Goal: Transaction & Acquisition: Purchase product/service

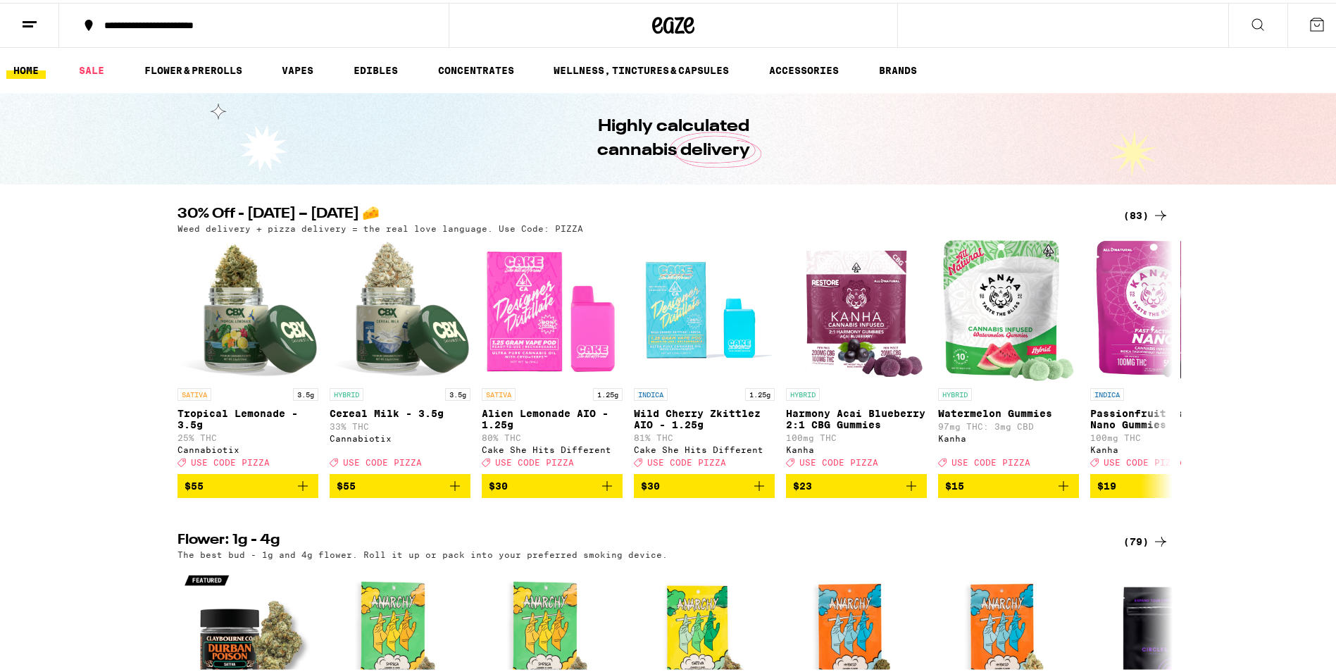
click at [1124, 213] on div "(83)" at bounding box center [1147, 212] width 46 height 17
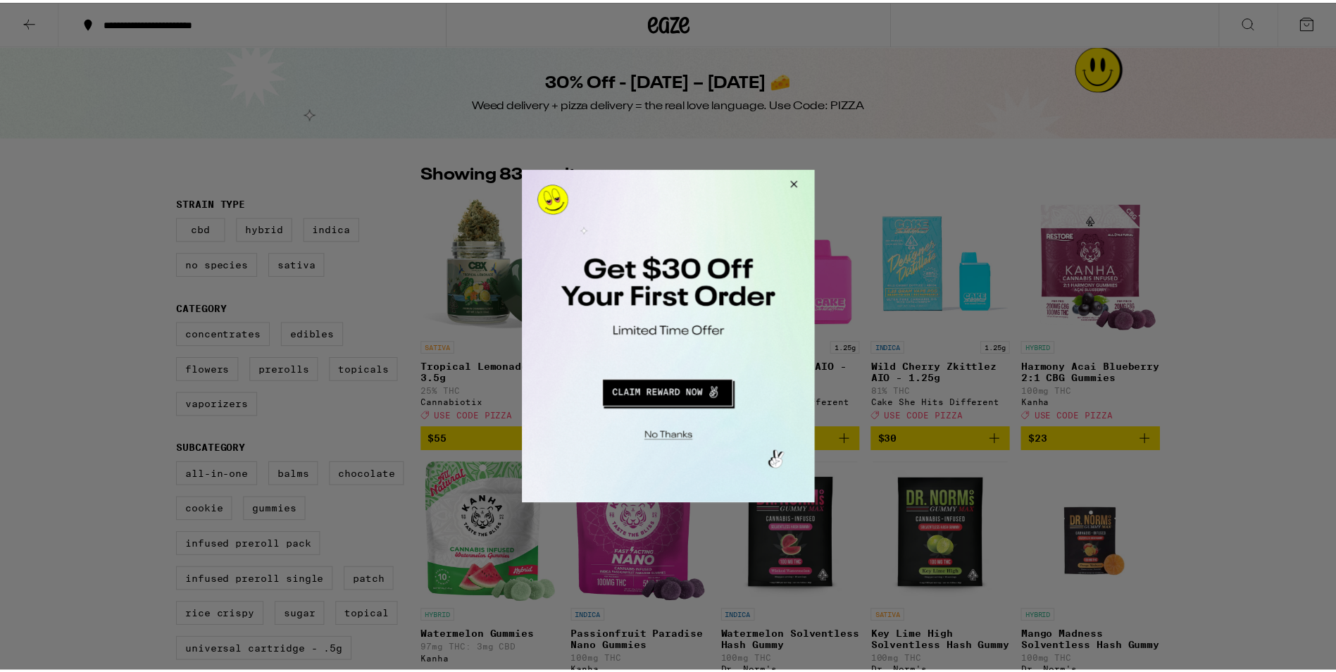
click at [797, 181] on button "Close Modal" at bounding box center [793, 186] width 38 height 34
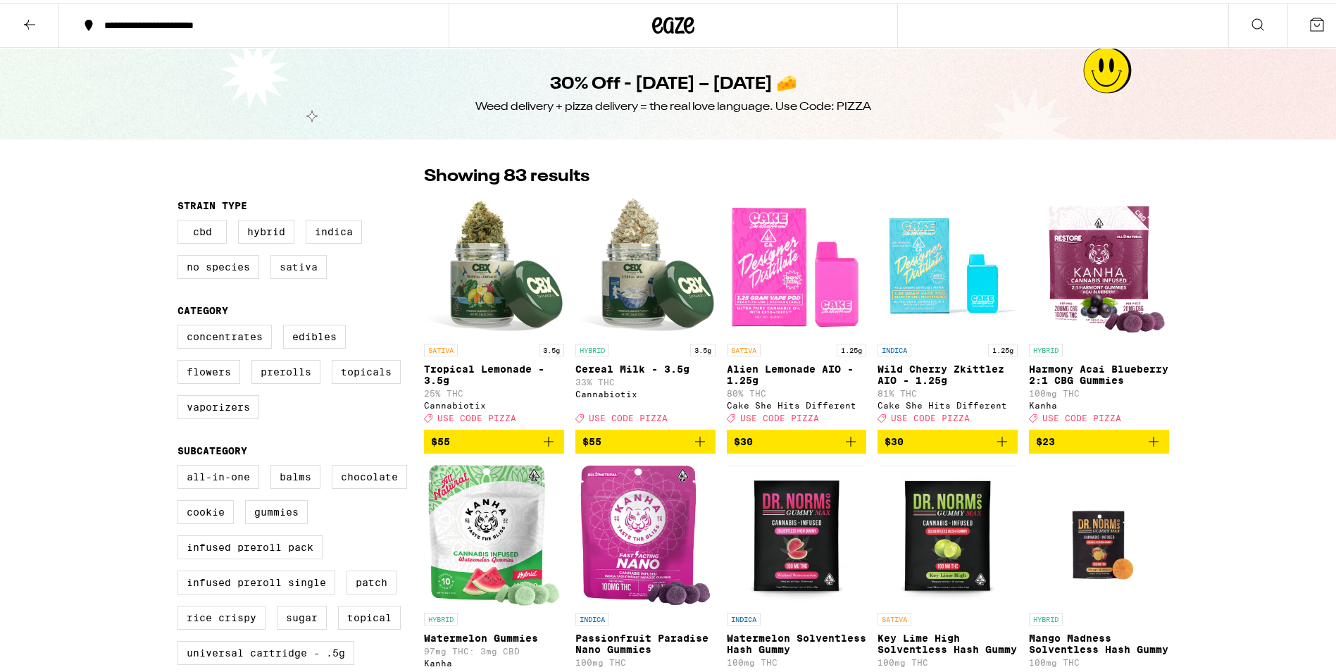
click at [309, 263] on label "Sativa" at bounding box center [299, 264] width 56 height 24
click at [181, 220] on input "Sativa" at bounding box center [180, 219] width 1 height 1
checkbox input "true"
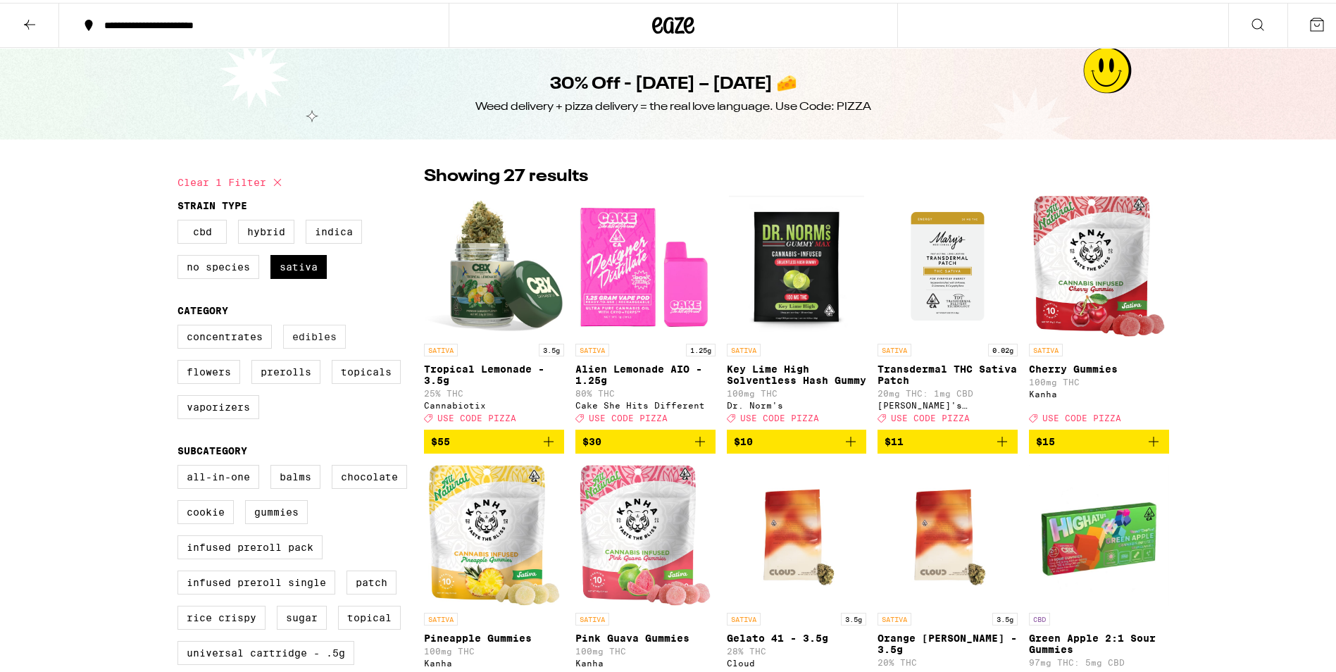
click at [314, 340] on label "Edibles" at bounding box center [314, 334] width 63 height 24
click at [181, 325] on input "Edibles" at bounding box center [180, 324] width 1 height 1
checkbox input "true"
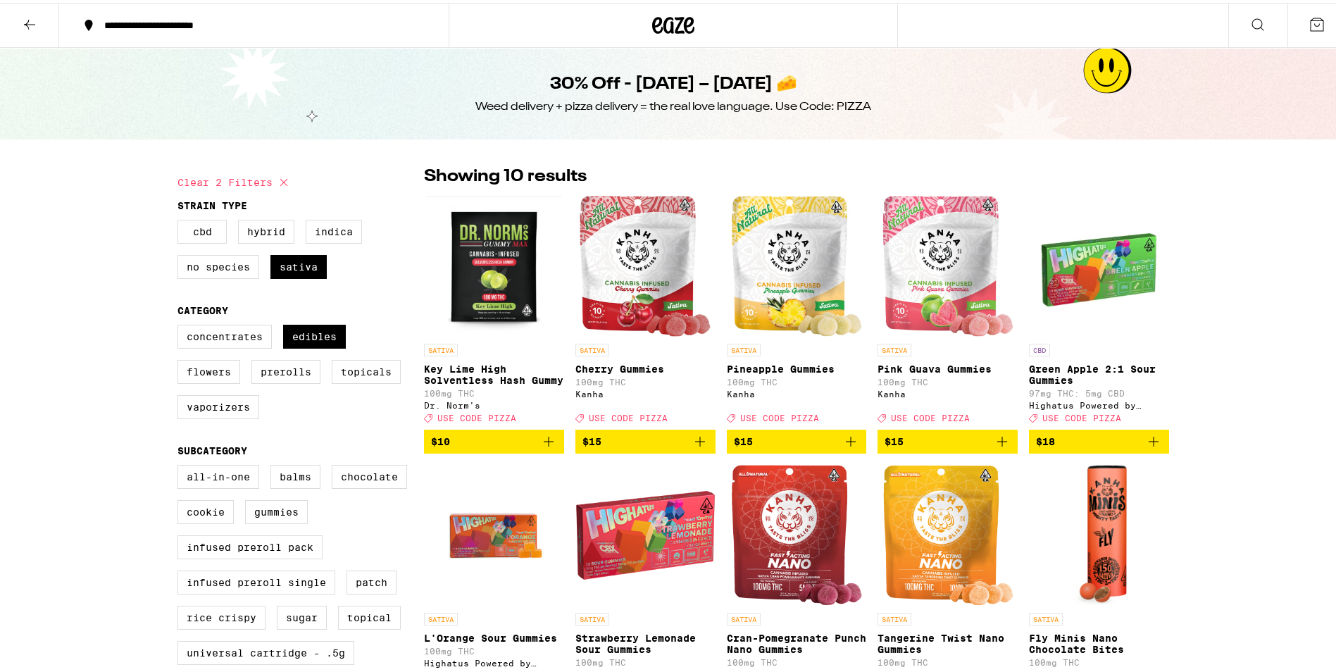
click at [791, 294] on img "Open page for Pineapple Gummies from Kanha" at bounding box center [796, 263] width 131 height 141
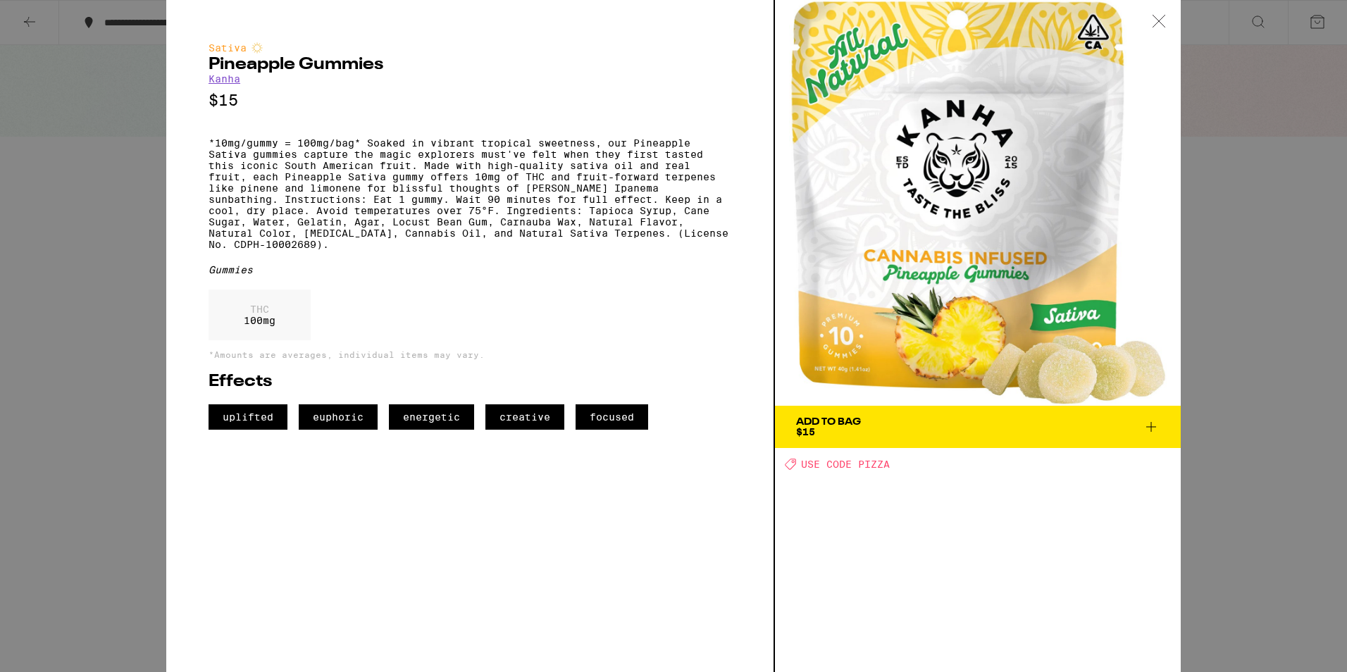
click at [1162, 23] on icon at bounding box center [1159, 21] width 14 height 13
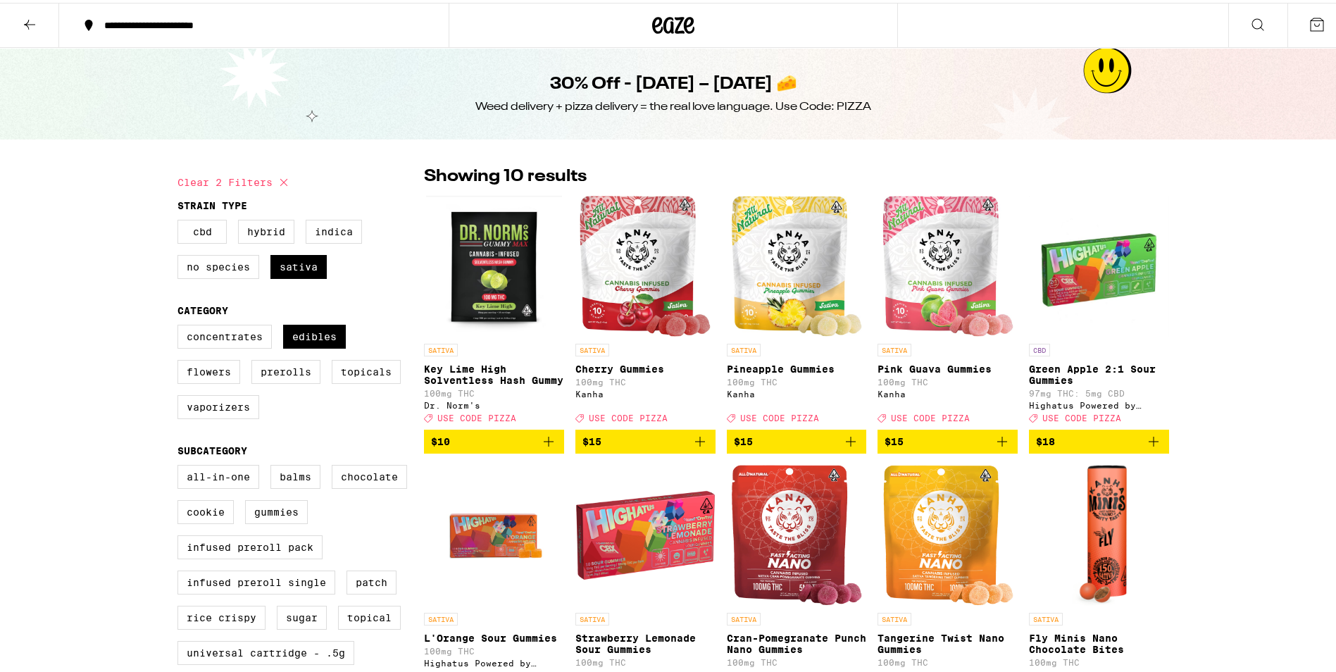
click at [764, 535] on img "Open page for Cran-Pomegranate Punch Nano Gummies from Kanha" at bounding box center [796, 532] width 131 height 141
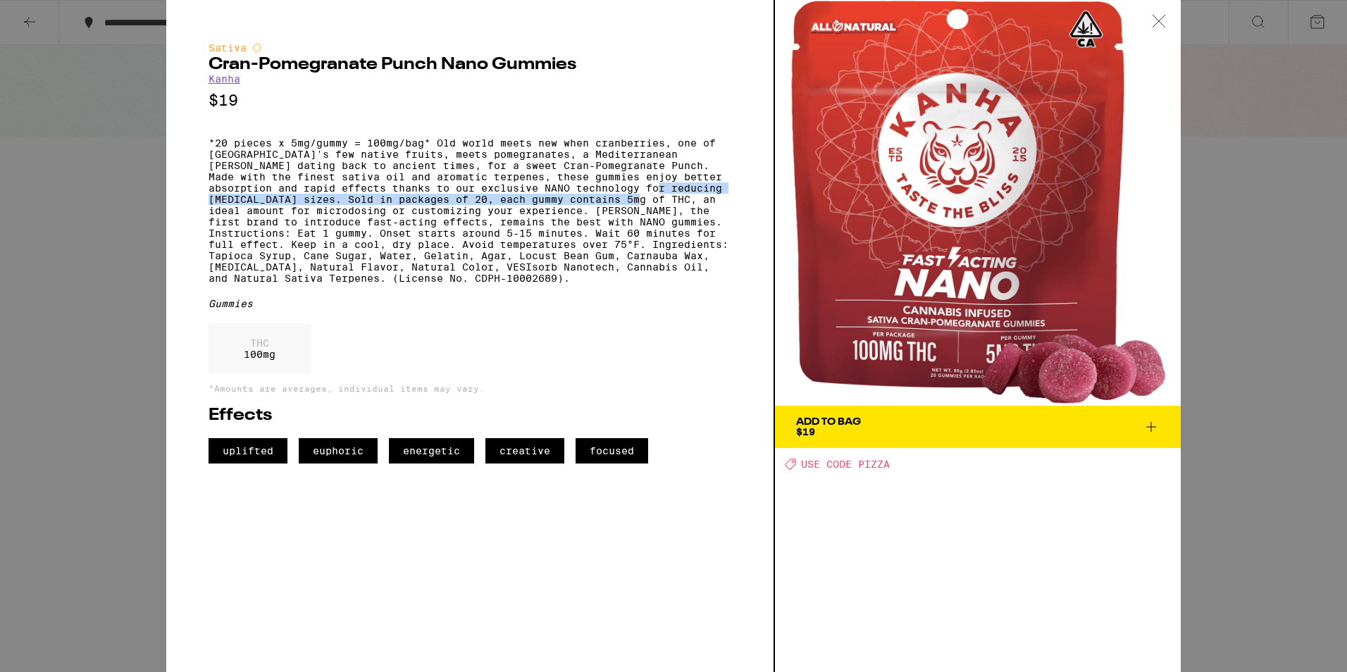
drag, startPoint x: 642, startPoint y: 200, endPoint x: 644, endPoint y: 211, distance: 11.5
click at [644, 211] on p "*20 pieces x 5mg/gummy = 100mg/bag* Old world meets new when cranberries, one o…" at bounding box center [470, 210] width 523 height 147
